Goal: Task Accomplishment & Management: Complete application form

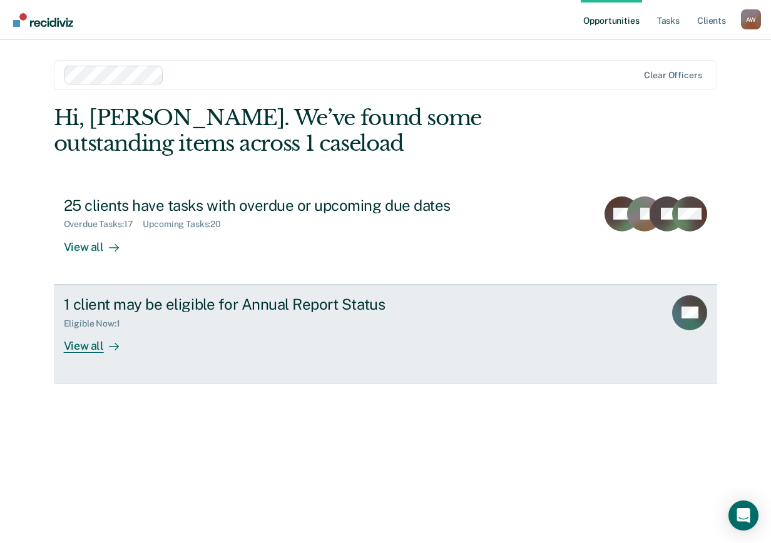
click at [80, 349] on div "View all" at bounding box center [99, 341] width 70 height 24
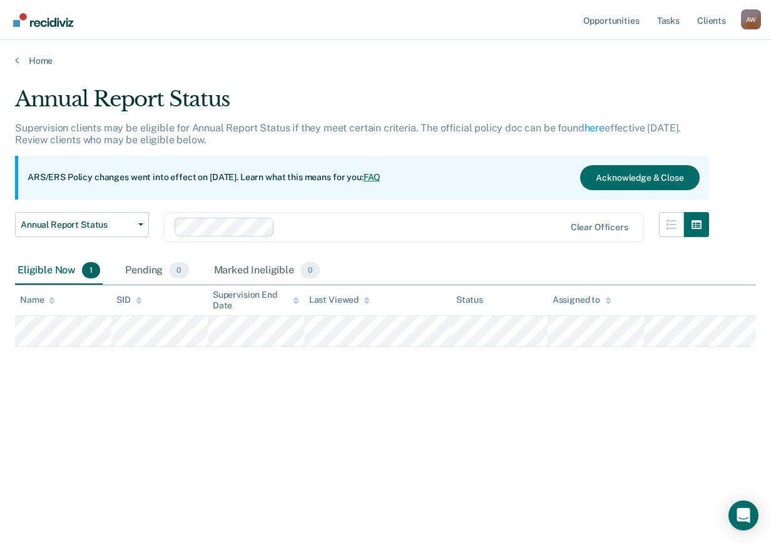
click at [88, 267] on span "1" at bounding box center [91, 270] width 18 height 16
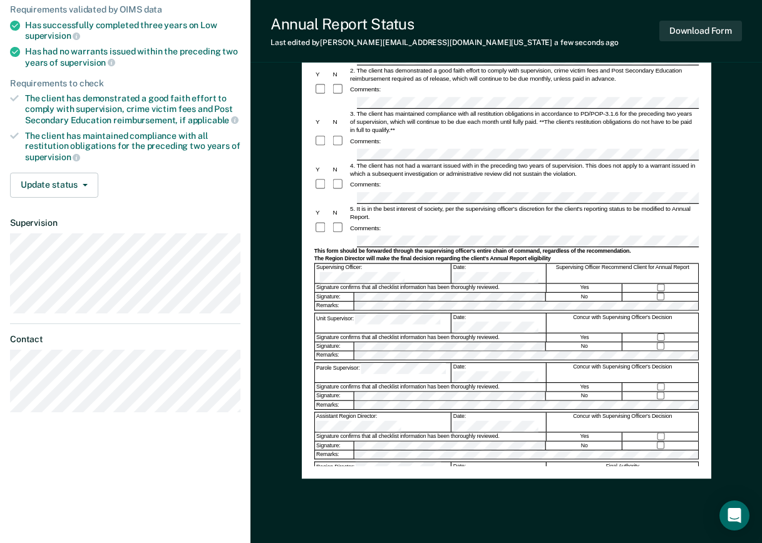
scroll to position [183, 0]
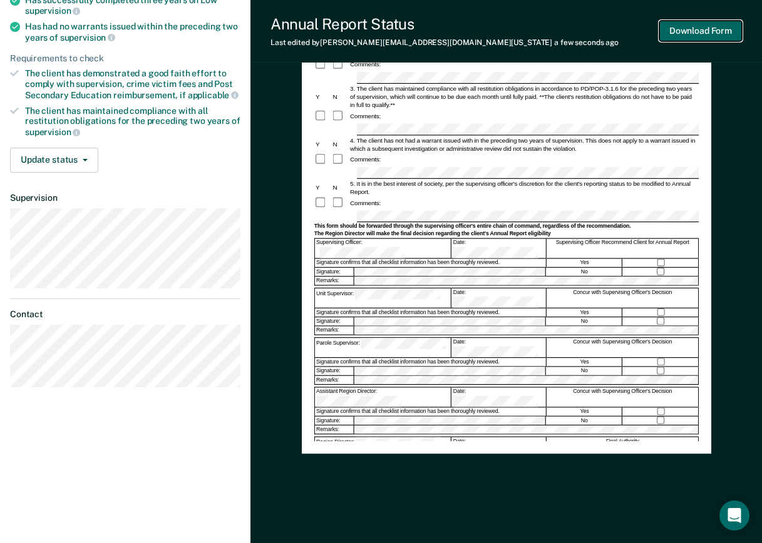
click at [681, 29] on button "Download Form" at bounding box center [700, 31] width 83 height 21
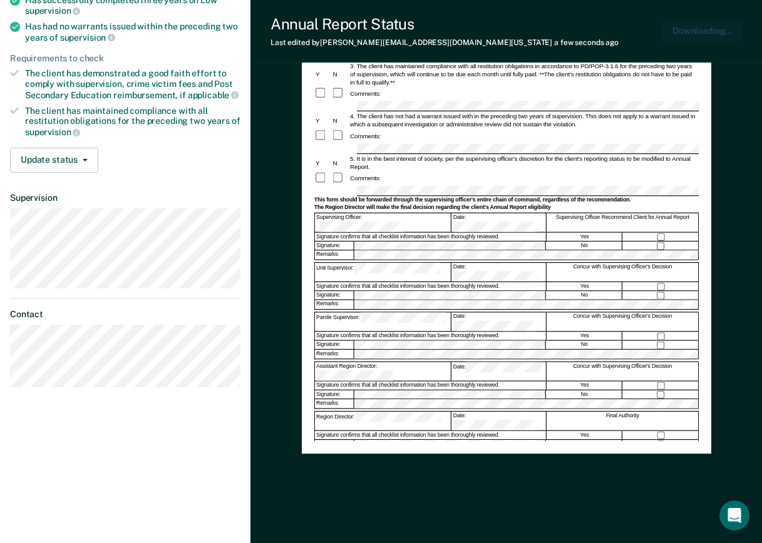
scroll to position [0, 0]
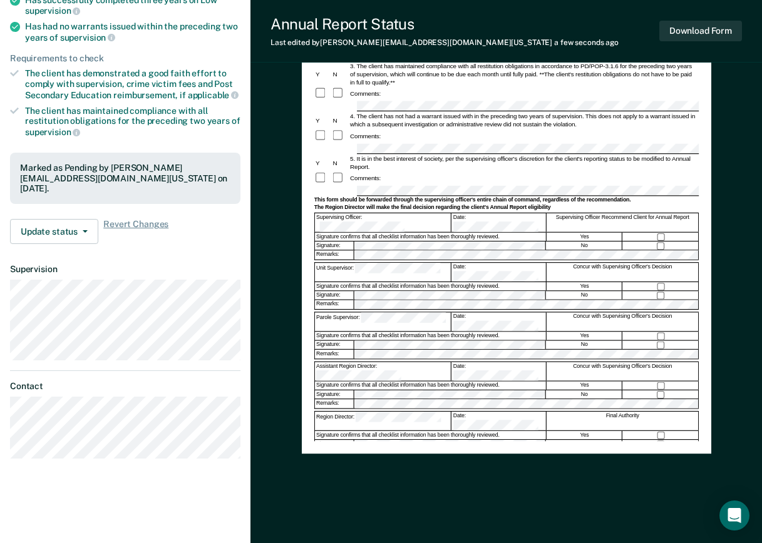
click at [759, 170] on div "Annual Reporting Checklist, Recommendation, and Determination Form Clients who …" at bounding box center [505, 222] width 511 height 657
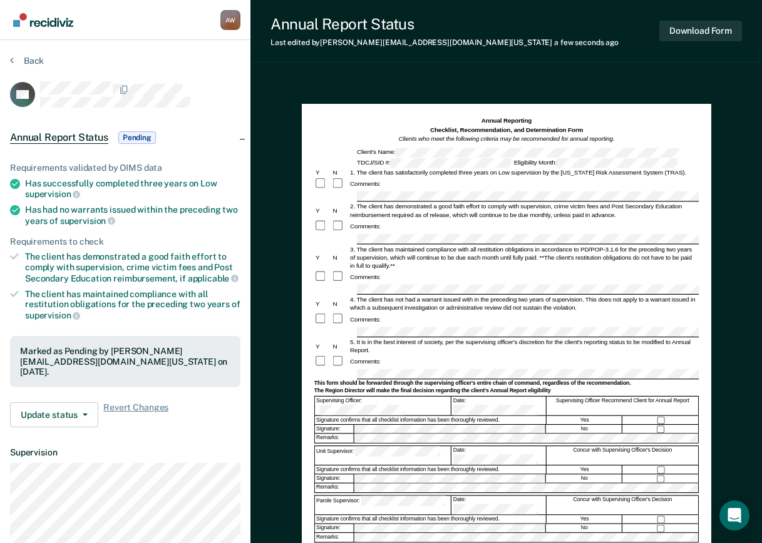
click at [127, 133] on span "Pending" at bounding box center [137, 137] width 38 height 13
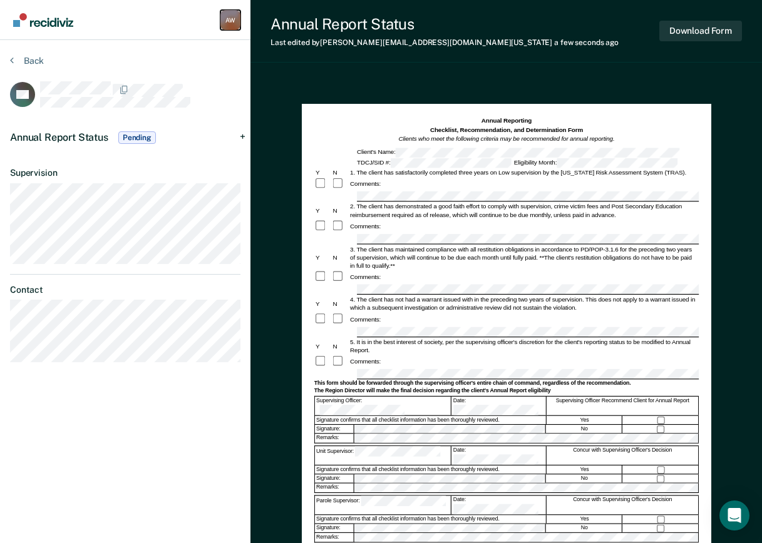
click at [228, 15] on div "A W" at bounding box center [230, 20] width 20 height 20
click at [26, 66] on button "Back" at bounding box center [27, 60] width 34 height 11
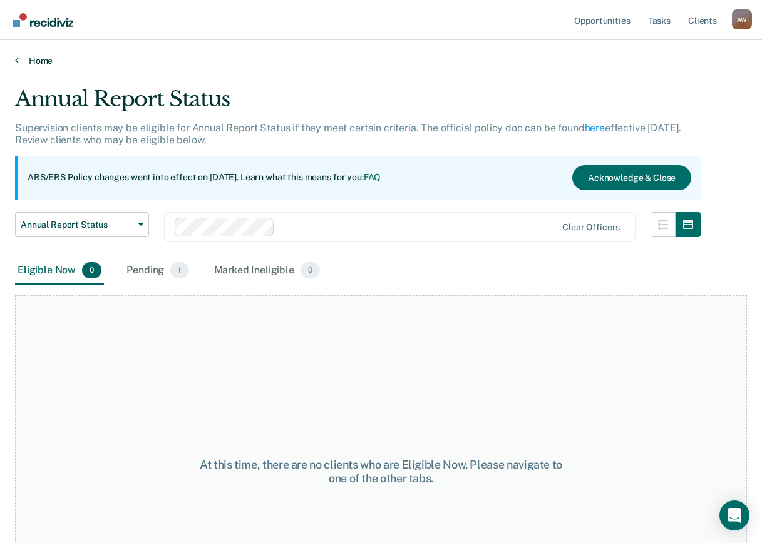
click at [39, 59] on link "Home" at bounding box center [381, 60] width 732 height 11
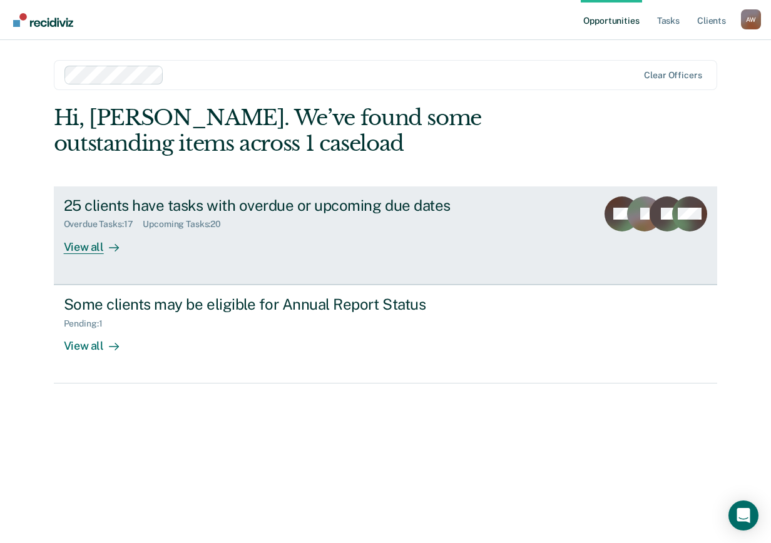
click at [152, 222] on div "Upcoming Tasks : 20" at bounding box center [187, 224] width 88 height 11
